Goal: Task Accomplishment & Management: Use online tool/utility

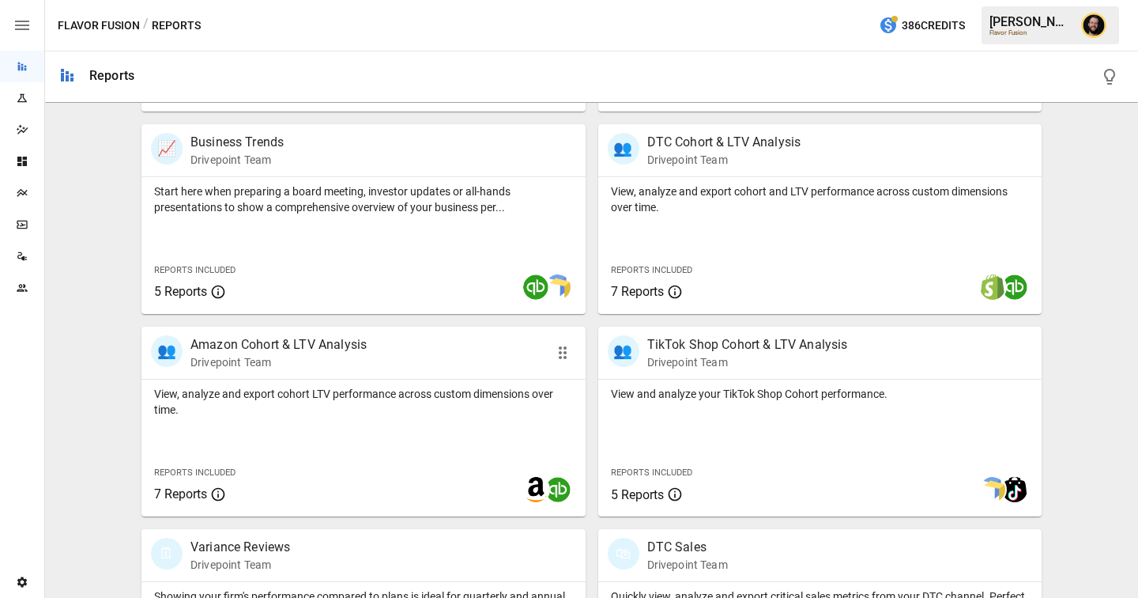
scroll to position [499, 0]
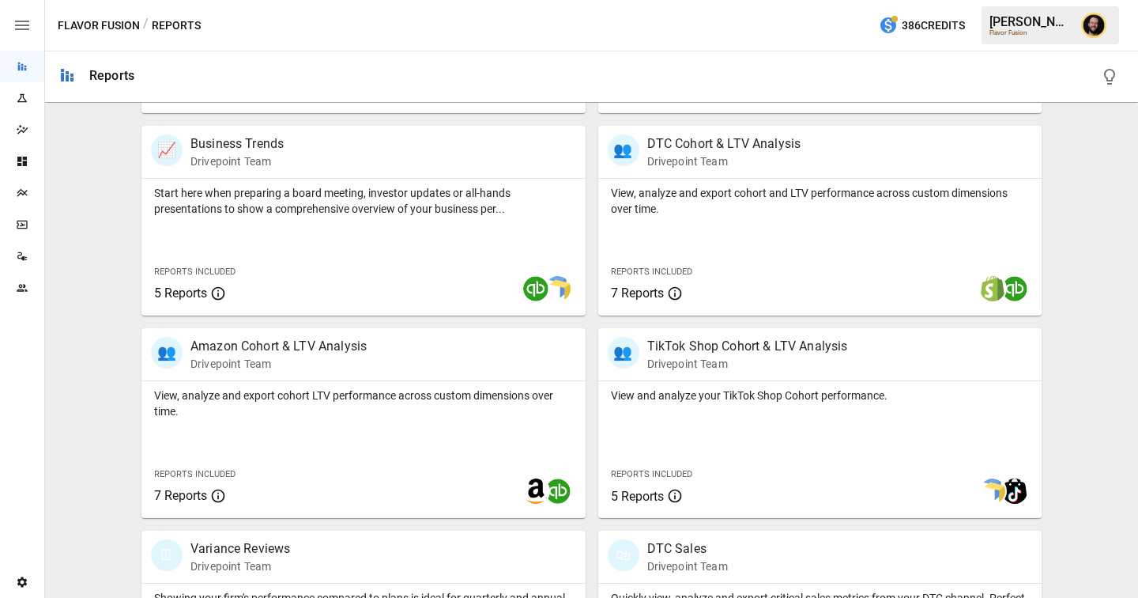
click at [28, 198] on div "Plans" at bounding box center [22, 193] width 44 height 13
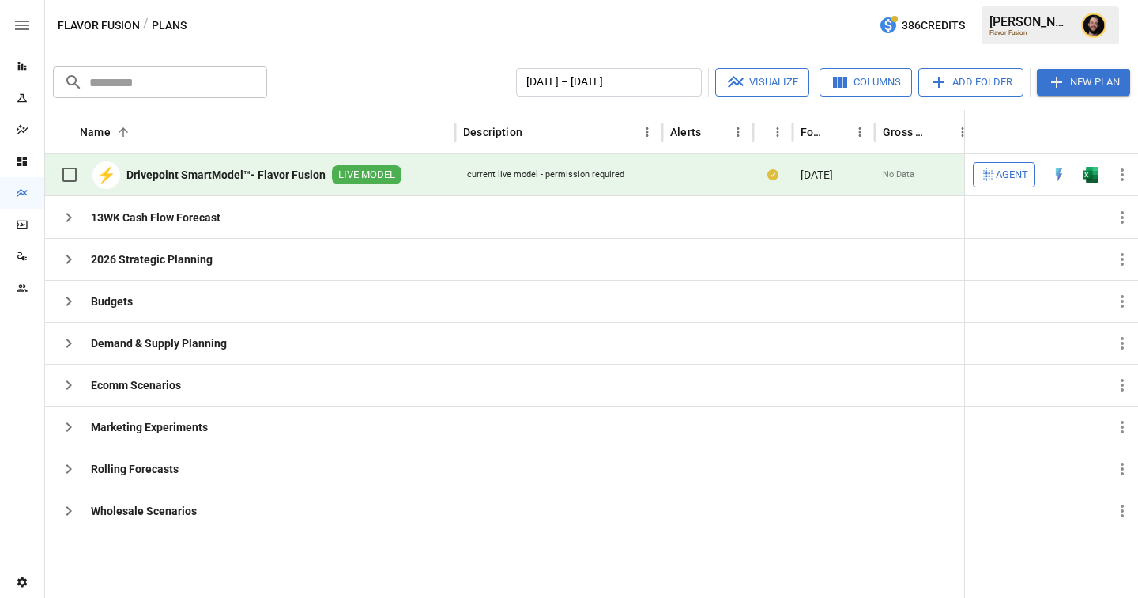
click at [1009, 177] on span "Agent" at bounding box center [1012, 175] width 32 height 18
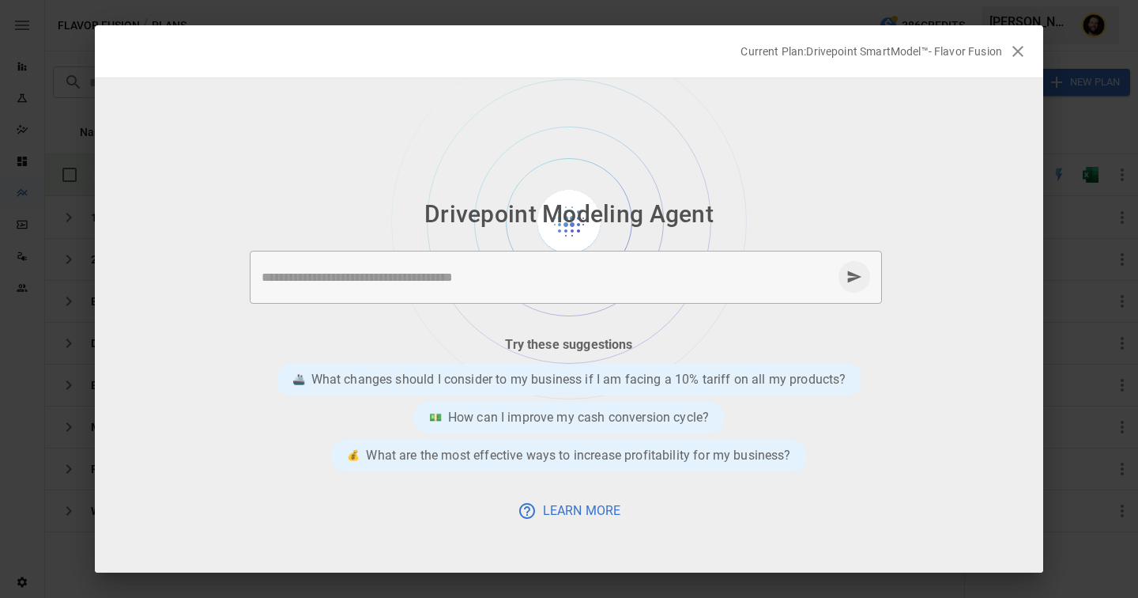
click at [522, 291] on div "* ​" at bounding box center [566, 277] width 632 height 53
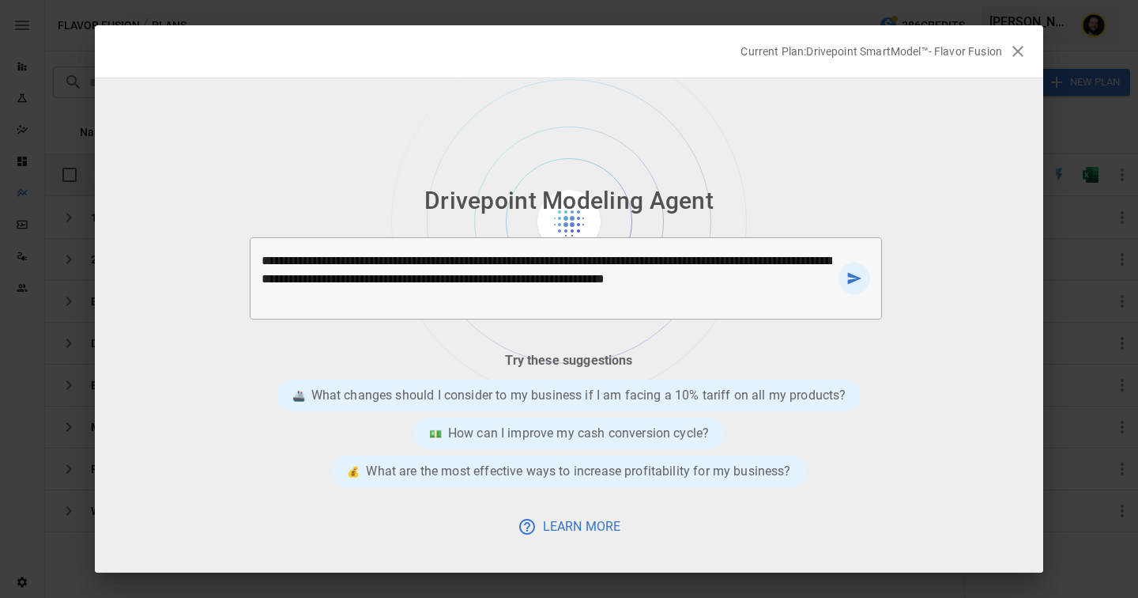
type textarea "**********"
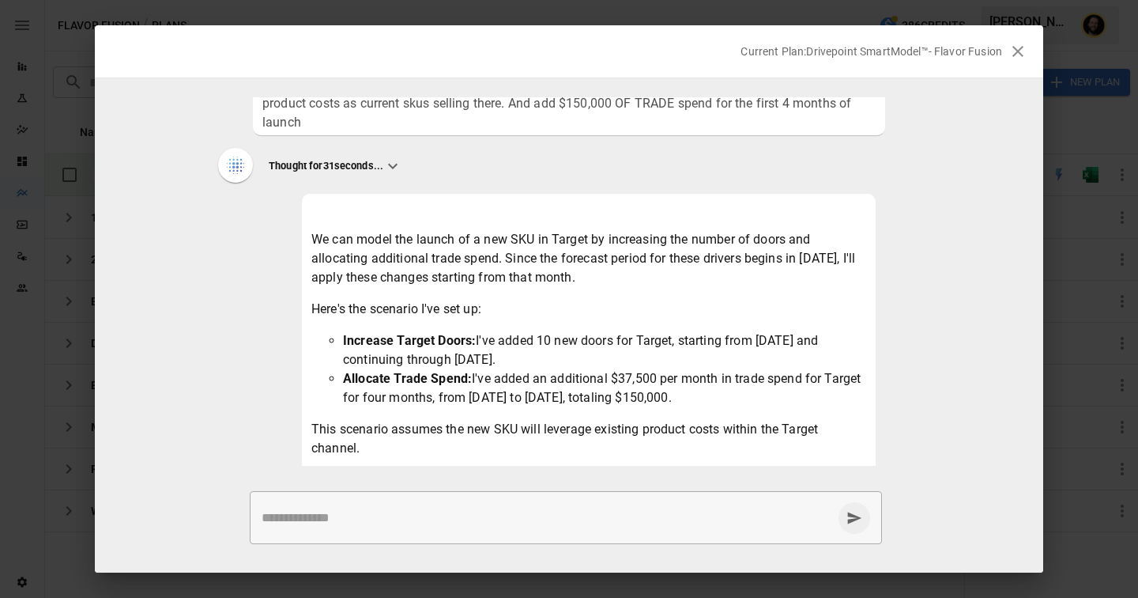
scroll to position [63, 0]
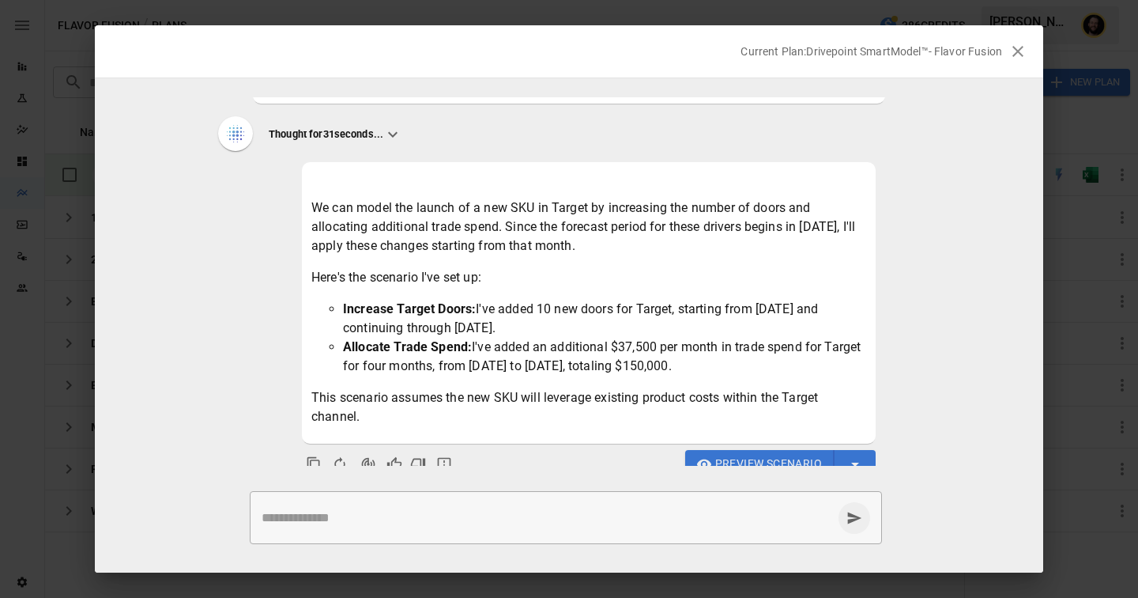
click at [579, 337] on li "Allocate Trade Spend: I've added an additional $37,500 per month in trade spend…" at bounding box center [604, 356] width 523 height 38
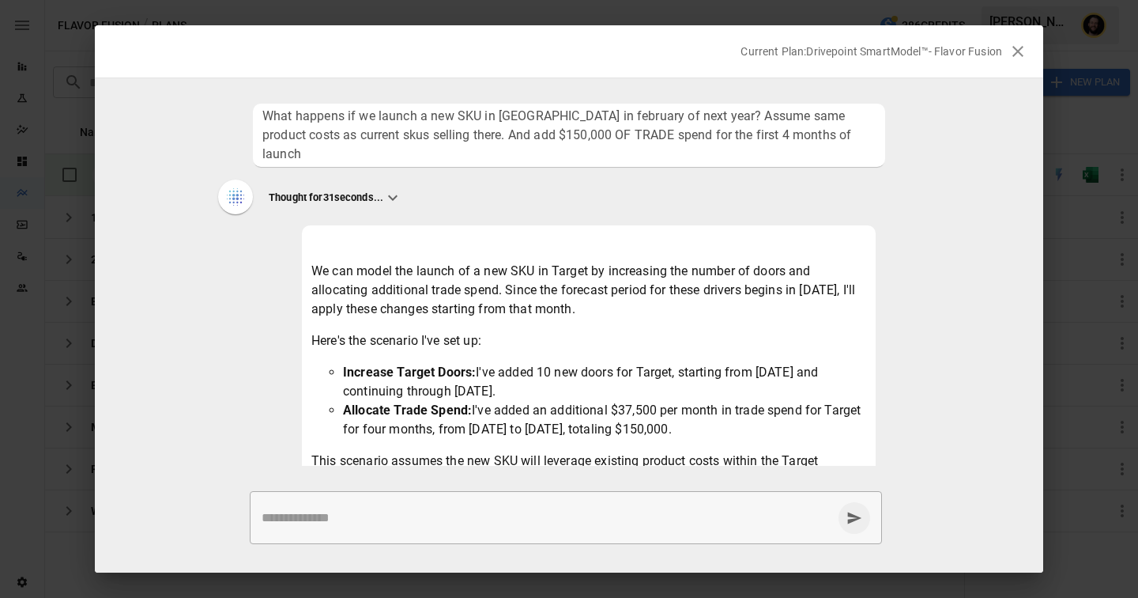
scroll to position [25, 0]
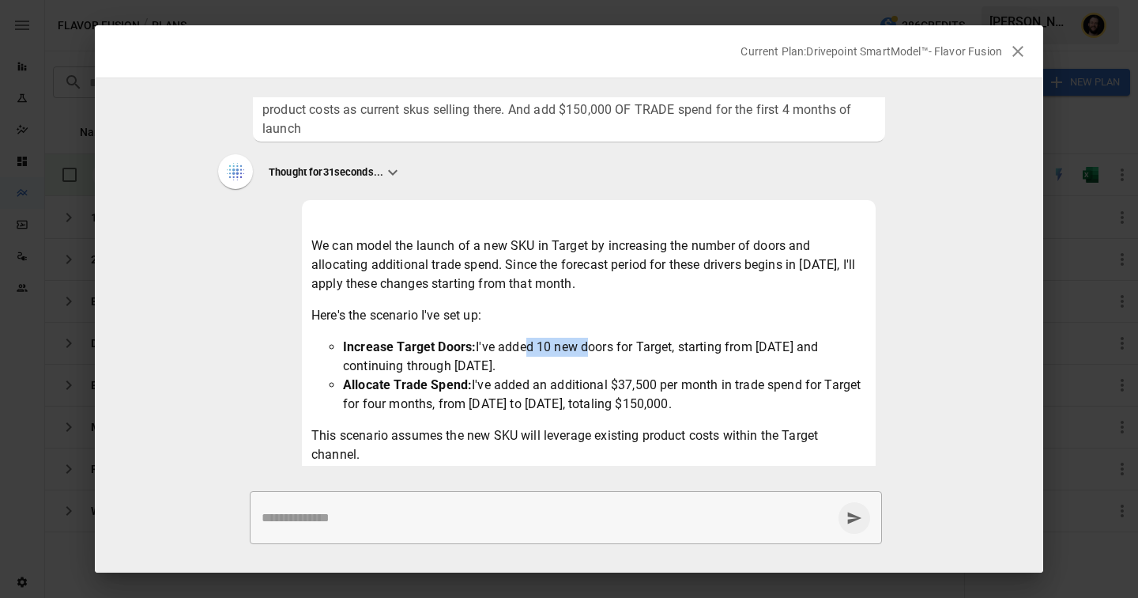
drag, startPoint x: 583, startPoint y: 325, endPoint x: 519, endPoint y: 325, distance: 64.0
click at [519, 337] on li "Increase Target Doors: I've added 10 new doors for Target, starting from [DATE]…" at bounding box center [604, 356] width 523 height 38
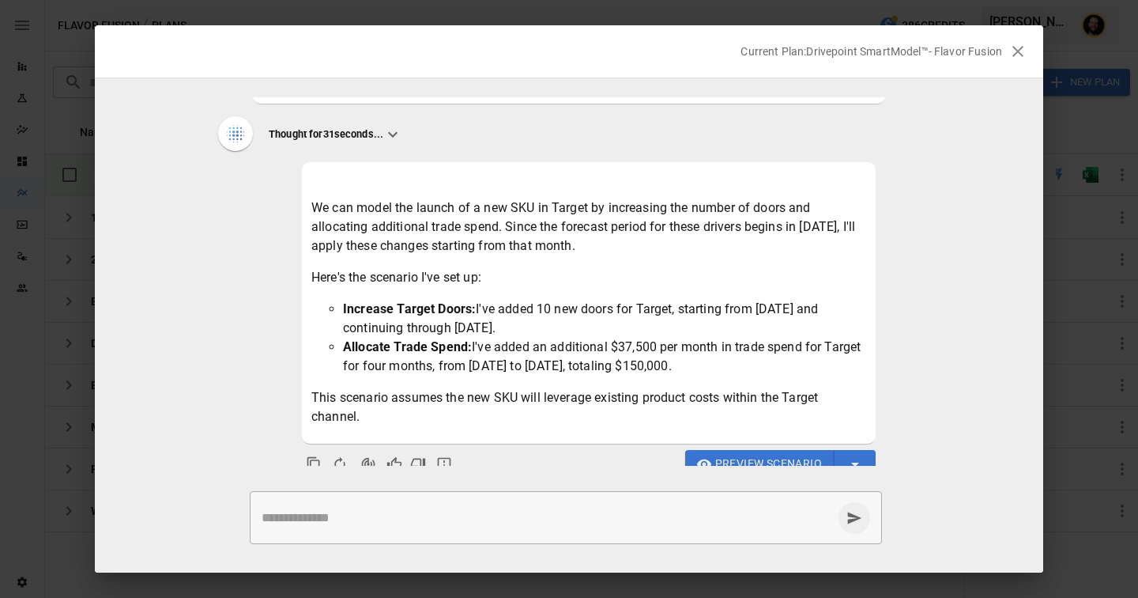
click at [381, 520] on textarea at bounding box center [547, 517] width 571 height 18
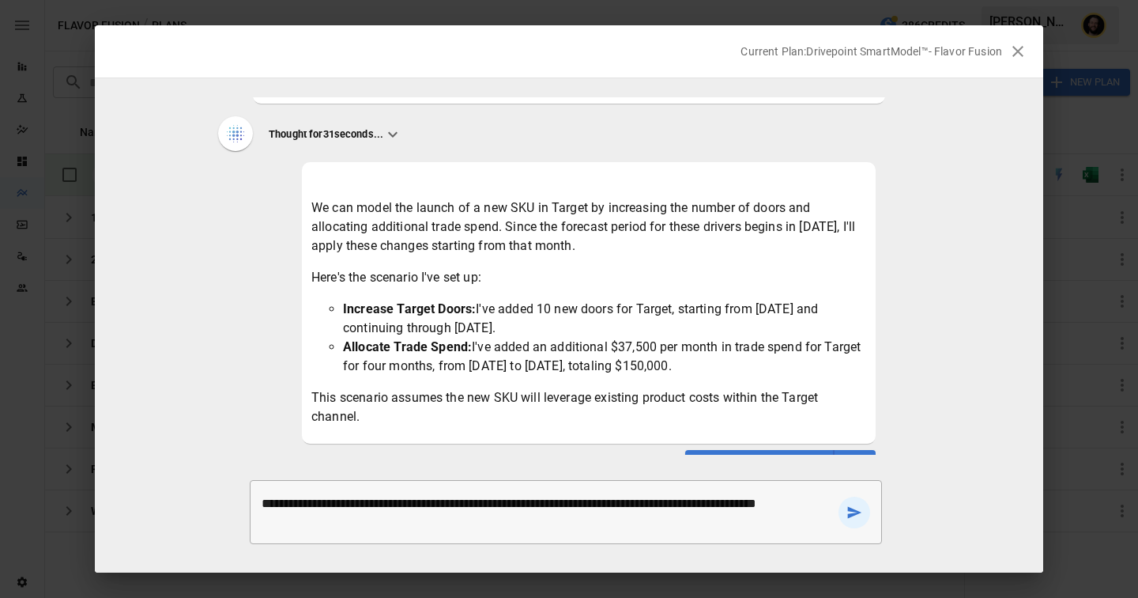
type textarea "**********"
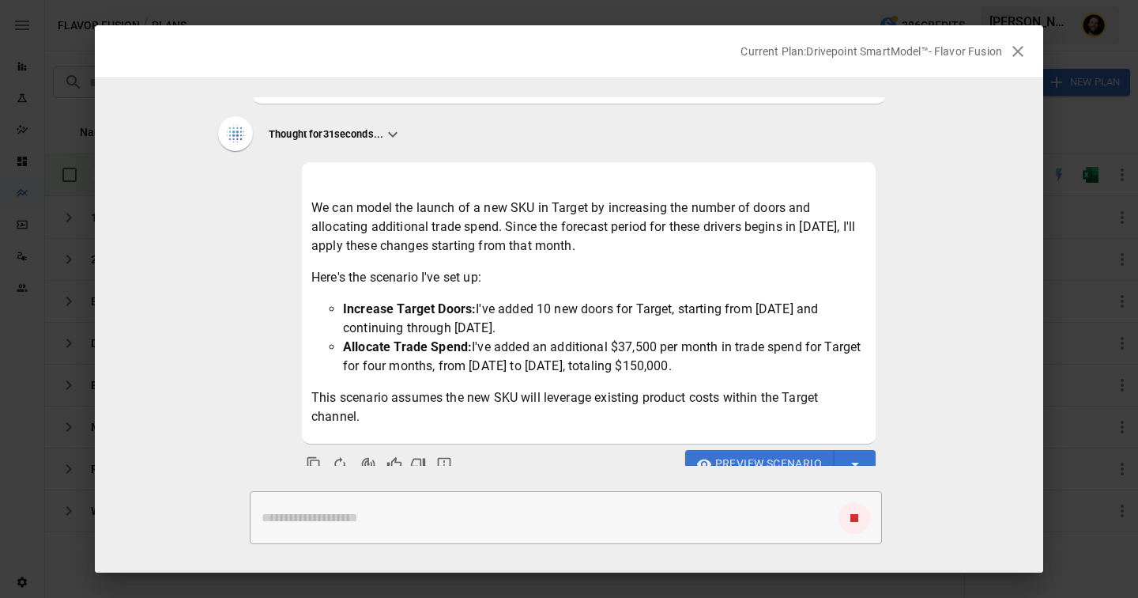
scroll to position [153, 0]
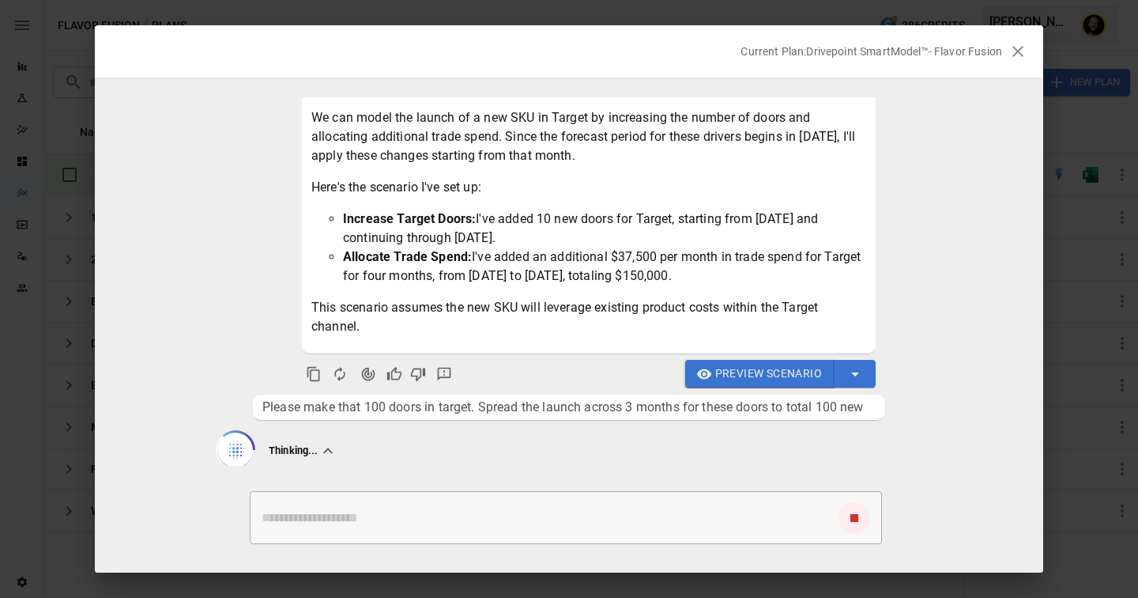
click at [731, 364] on span "Preview Scenario" at bounding box center [768, 374] width 107 height 20
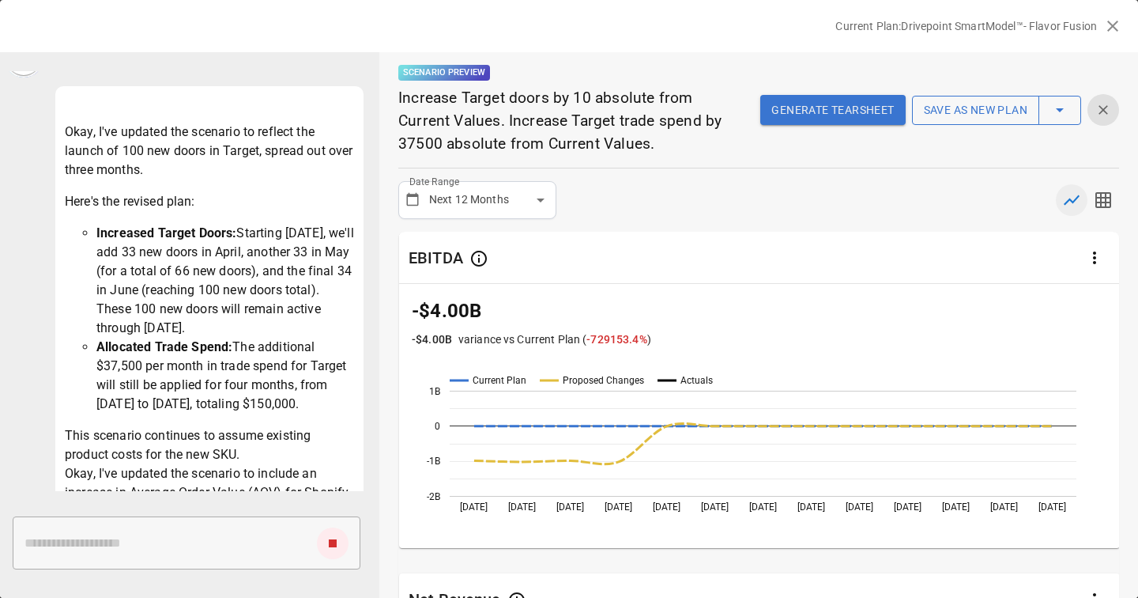
scroll to position [1104, 0]
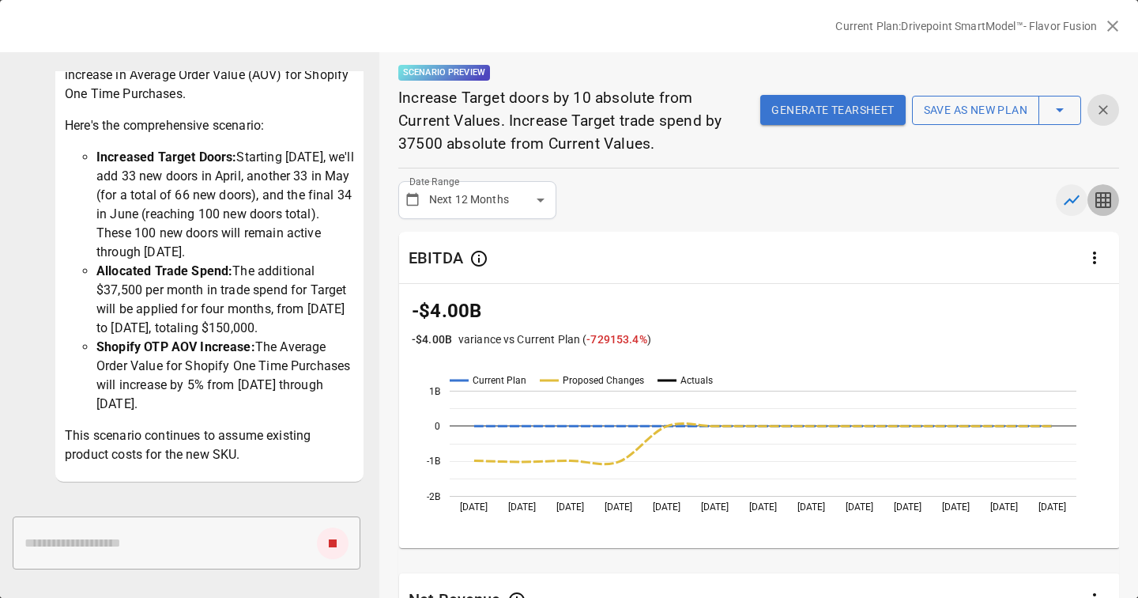
click at [1114, 202] on button "button" at bounding box center [1104, 200] width 32 height 32
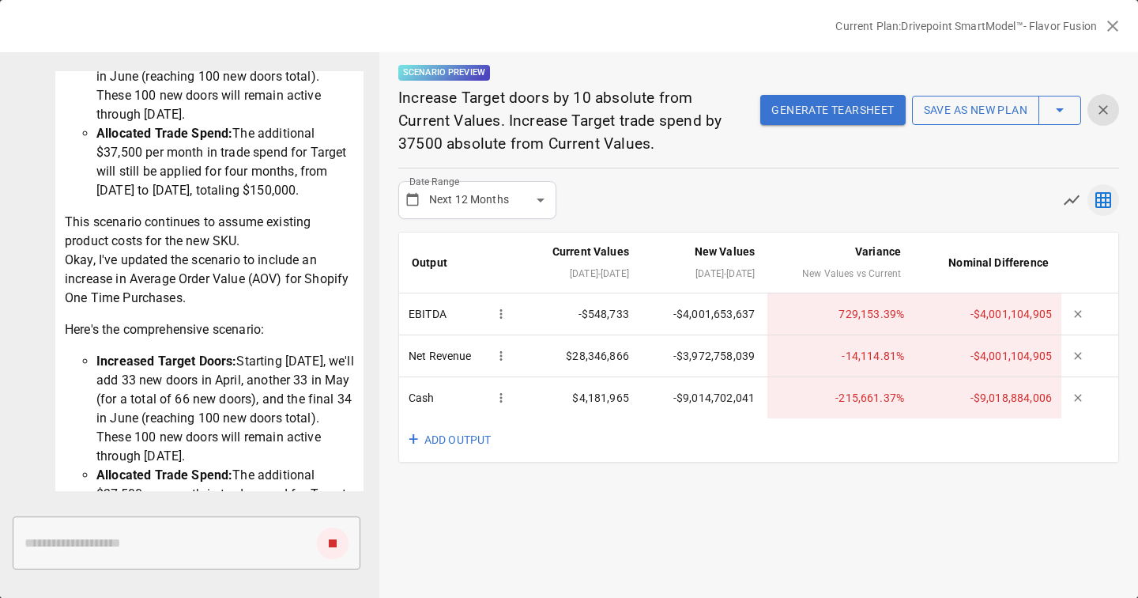
scroll to position [599, 0]
